Goal: Task Accomplishment & Management: Manage account settings

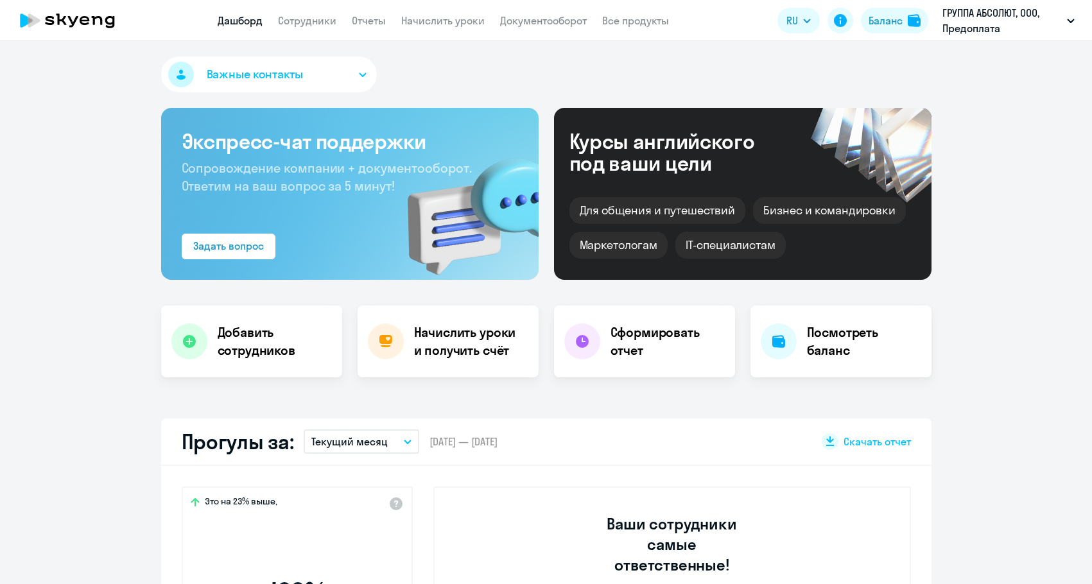
select select "30"
click at [439, 19] on link "Начислить уроки" at bounding box center [442, 20] width 83 height 13
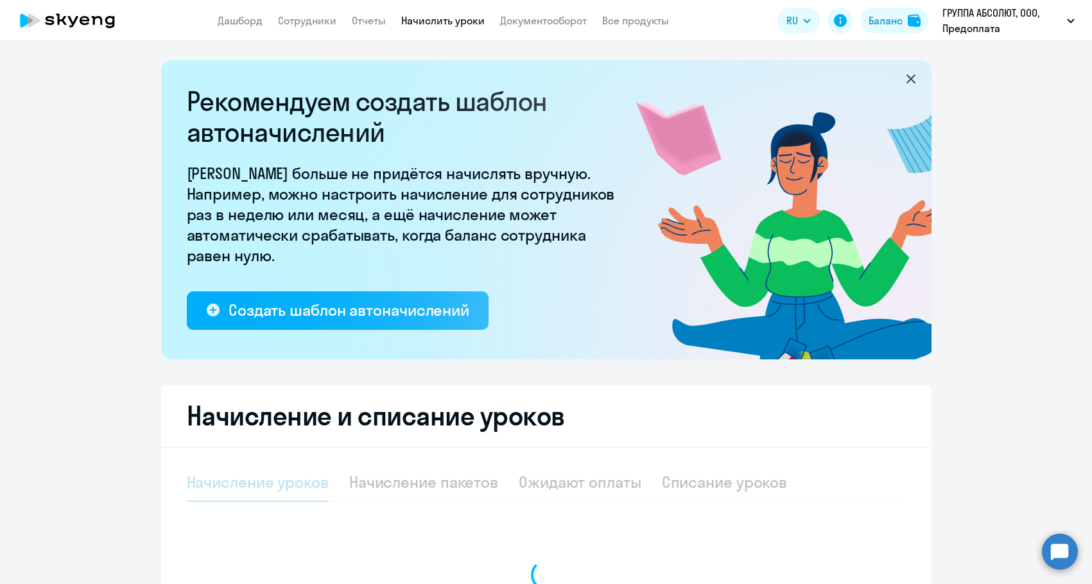
select select "10"
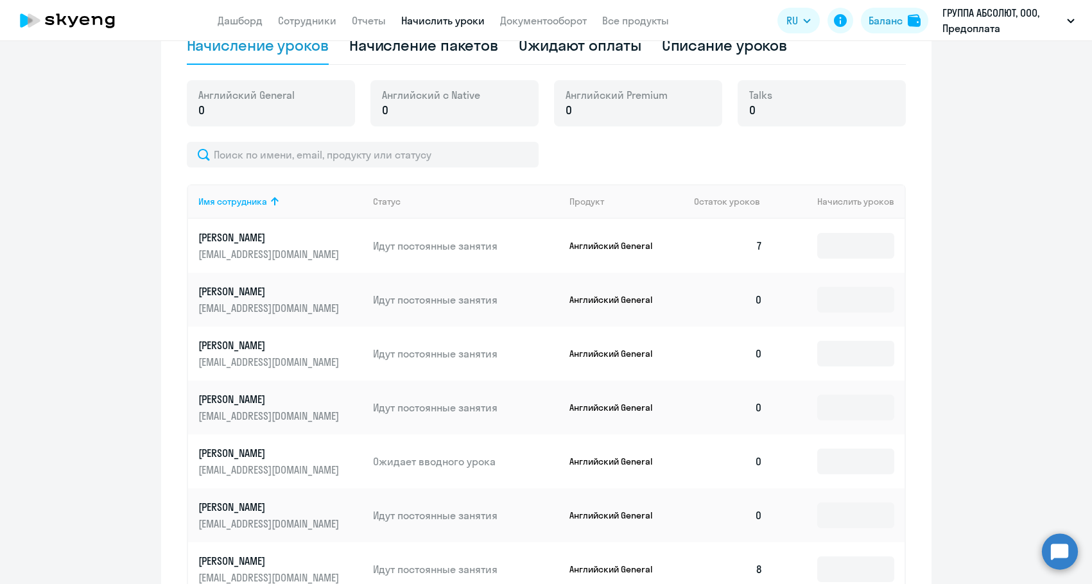
scroll to position [449, 0]
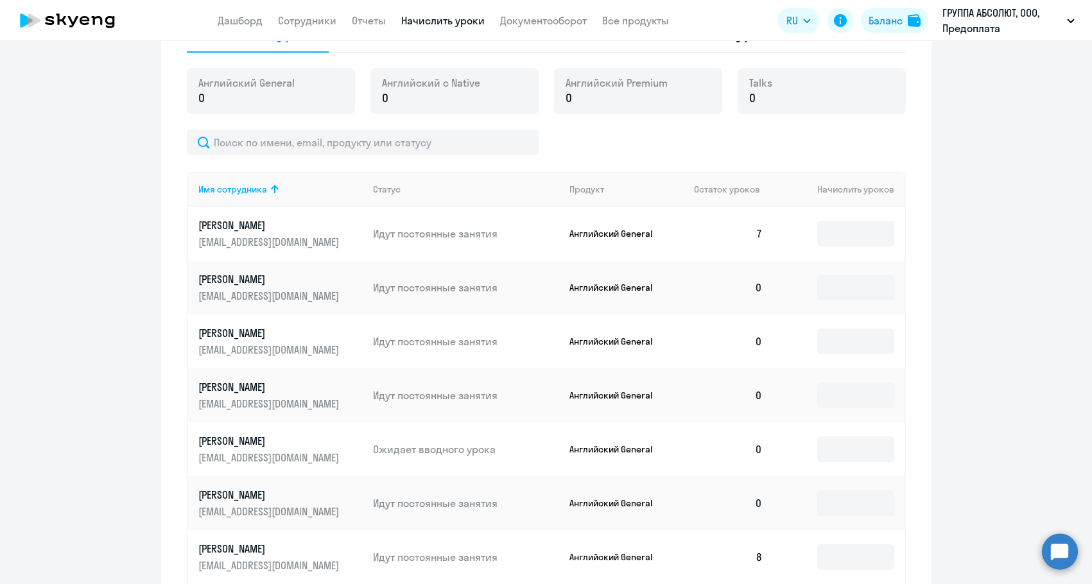
click at [860, 220] on td at bounding box center [838, 234] width 131 height 54
click at [857, 232] on input at bounding box center [855, 234] width 77 height 26
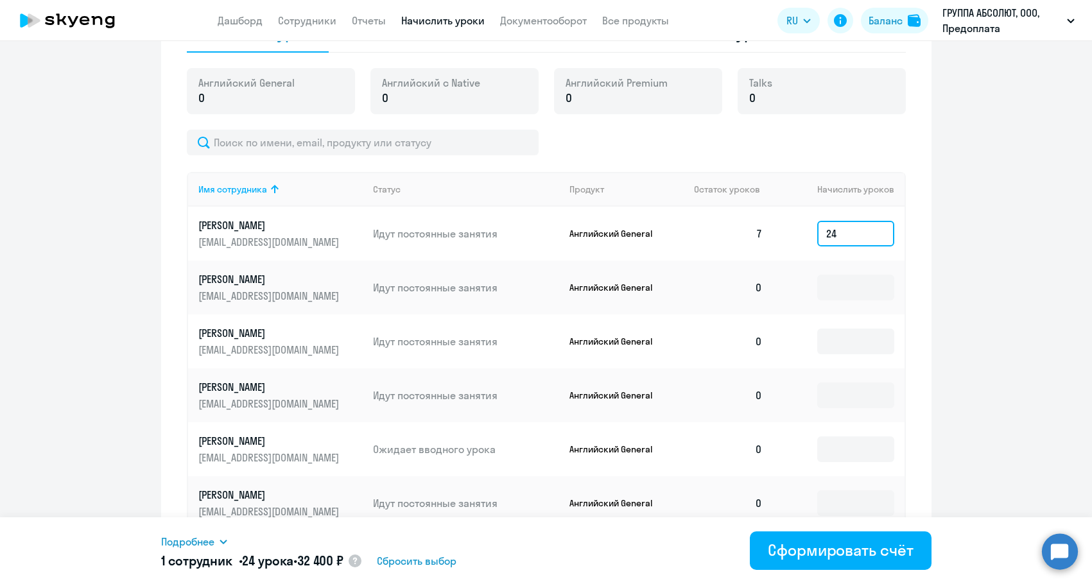
type input "24"
click at [202, 545] on span "Подробнее" at bounding box center [187, 541] width 53 height 15
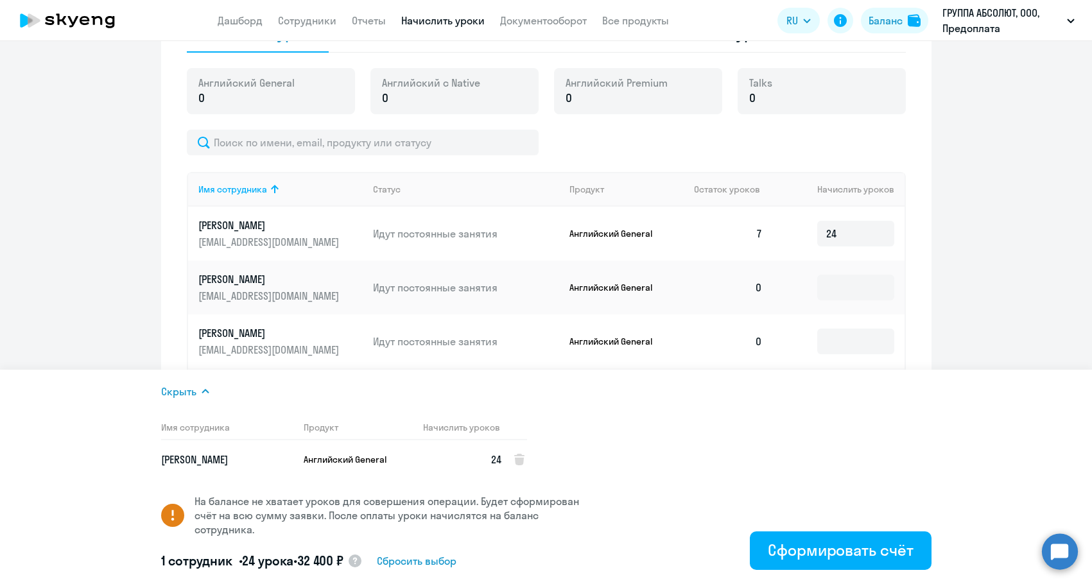
click at [1009, 303] on ng-component "Рекомендуем создать шаблон автоначислений Уроки больше не придётся начислять вр…" at bounding box center [546, 207] width 1092 height 1192
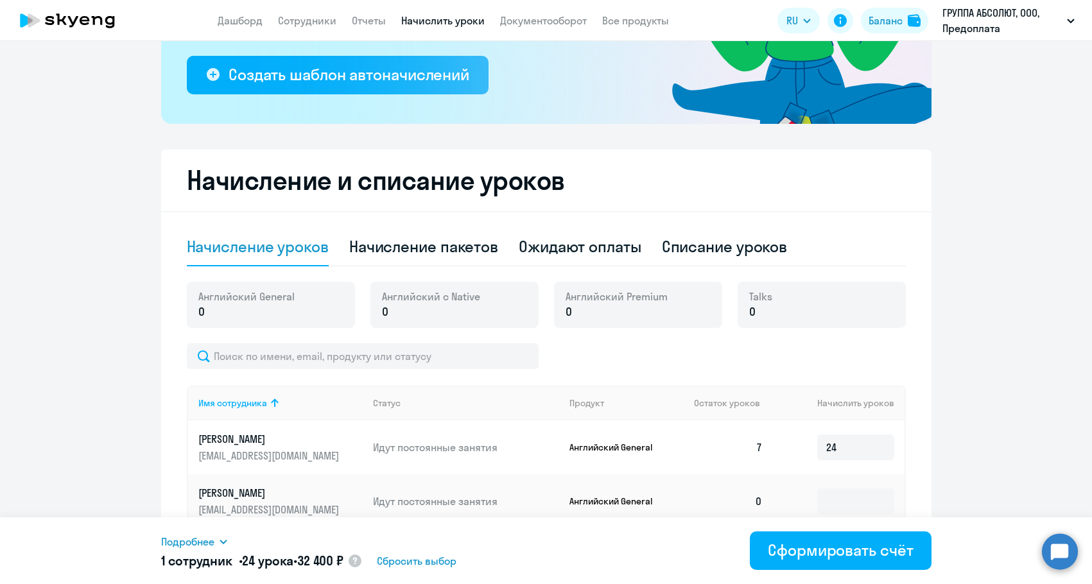
scroll to position [193, 0]
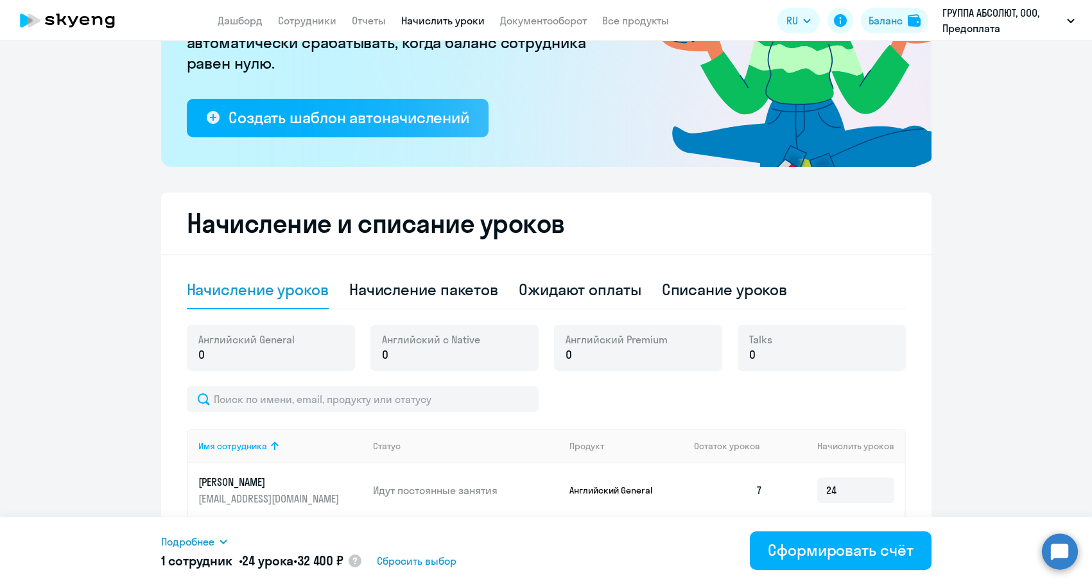
click at [361, 561] on circle at bounding box center [355, 561] width 13 height 13
select select "english_adult_not_native_speaker"
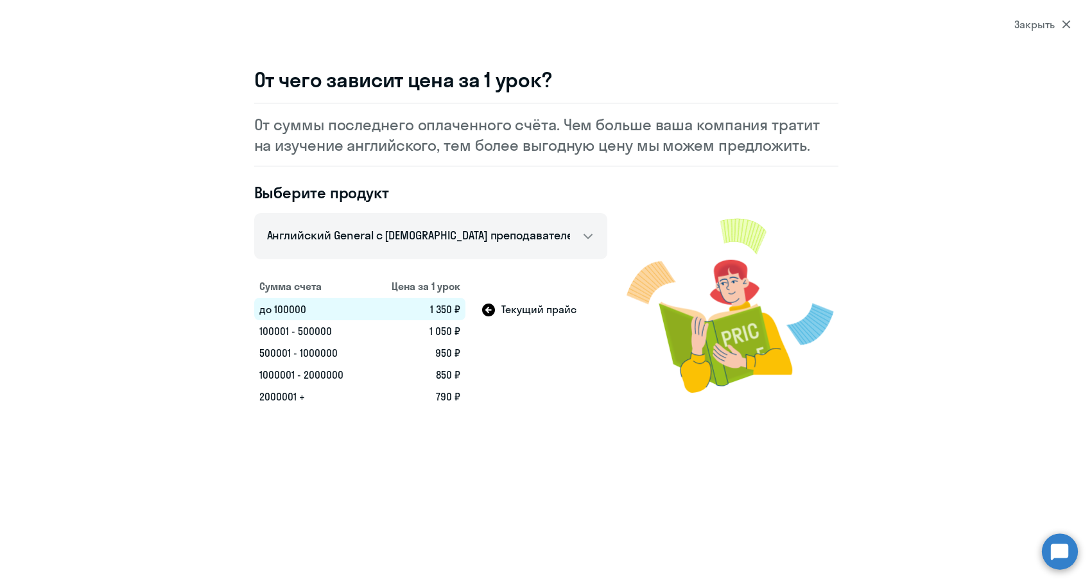
scroll to position [282, 0]
select select "30"
click at [1066, 28] on icon at bounding box center [1066, 24] width 9 height 9
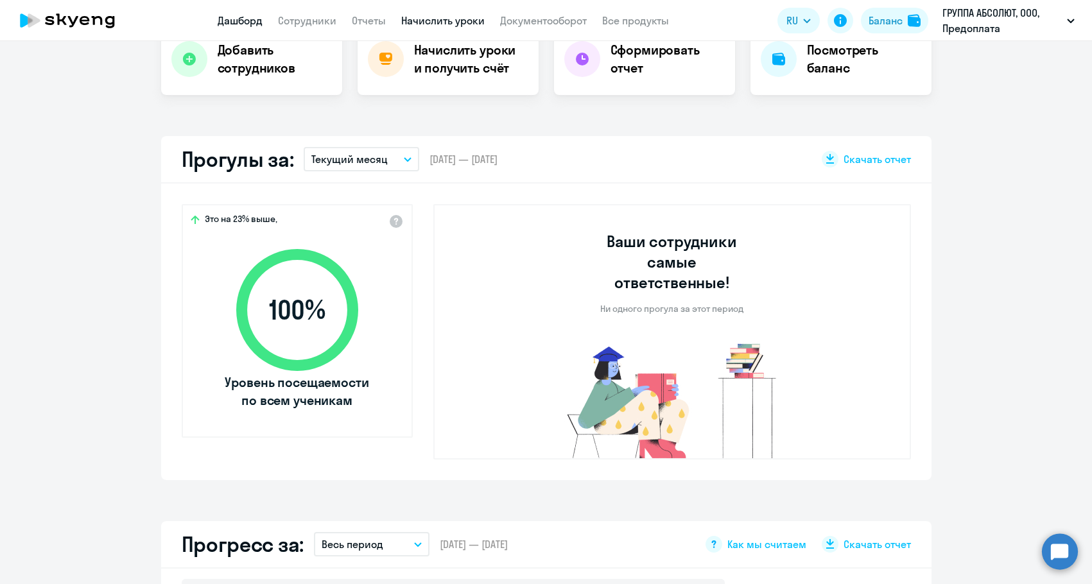
click at [444, 22] on link "Начислить уроки" at bounding box center [442, 20] width 83 height 13
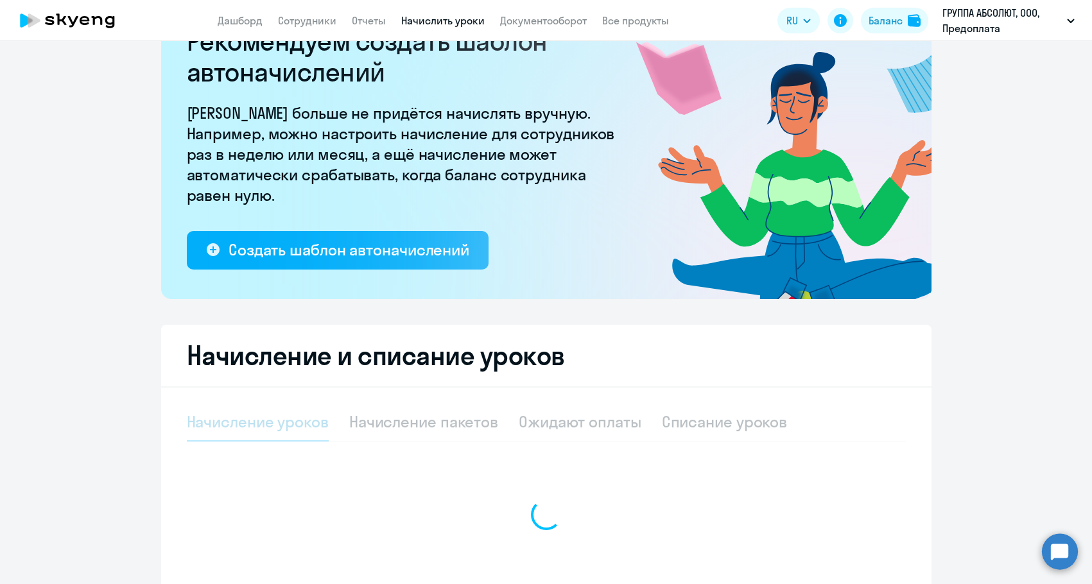
select select "10"
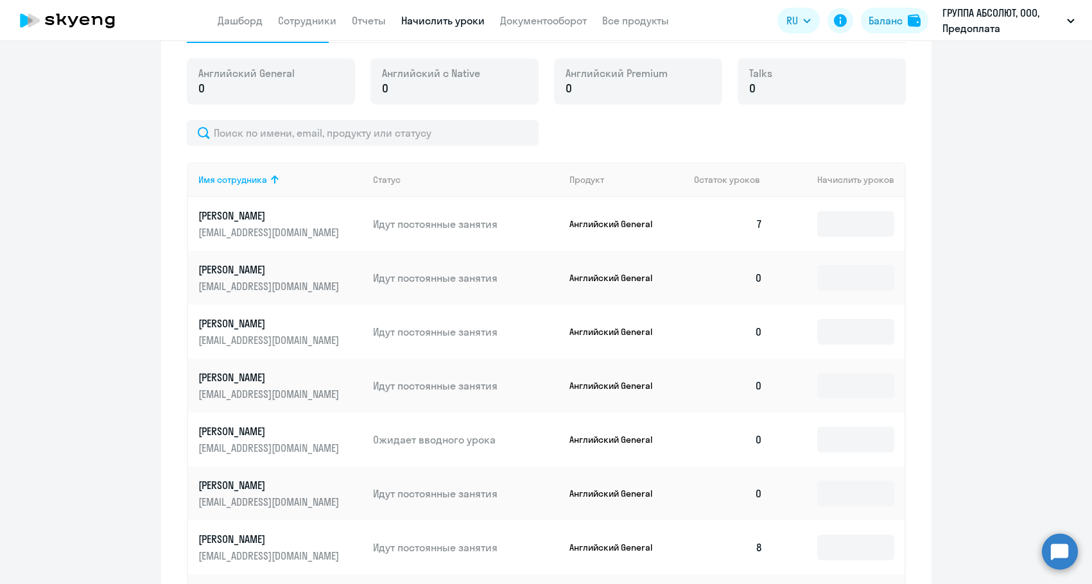
scroll to position [510, 0]
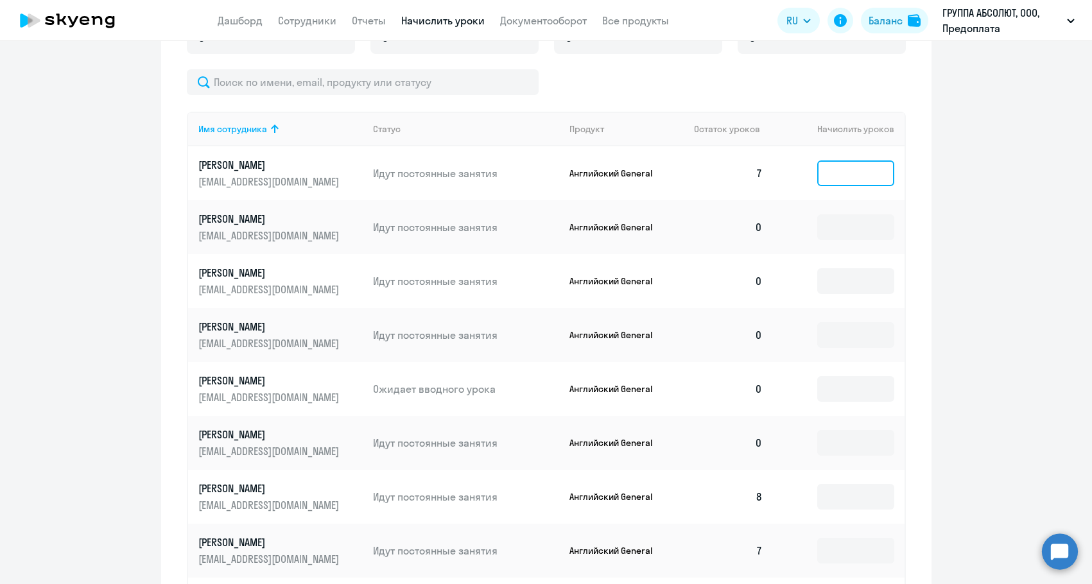
click at [836, 177] on input at bounding box center [855, 174] width 77 height 26
type input "24"
